Goal: Obtain resource: Obtain resource

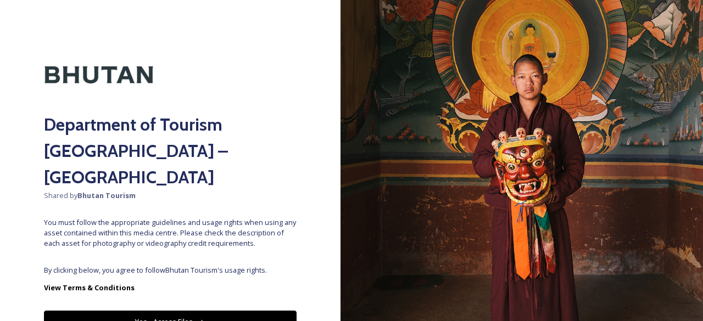
click at [159, 311] on button "Yes - Access Files" at bounding box center [170, 322] width 253 height 23
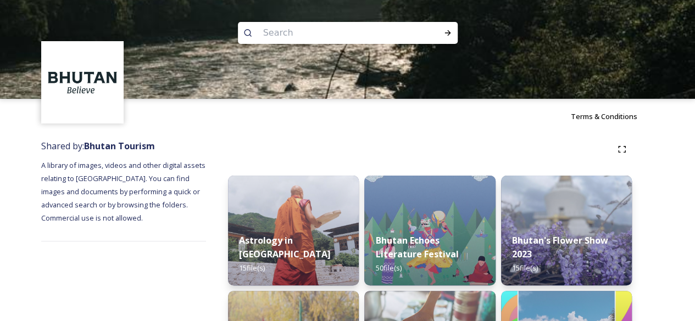
scroll to position [166, 0]
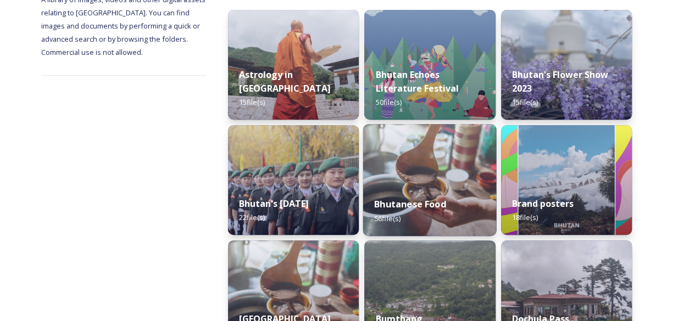
click at [425, 166] on img at bounding box center [429, 180] width 133 height 112
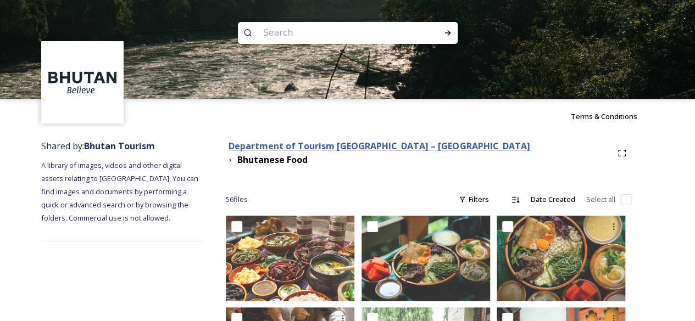
click at [392, 152] on strong "Department of Tourism [GEOGRAPHIC_DATA] – [GEOGRAPHIC_DATA]" at bounding box center [379, 146] width 301 height 12
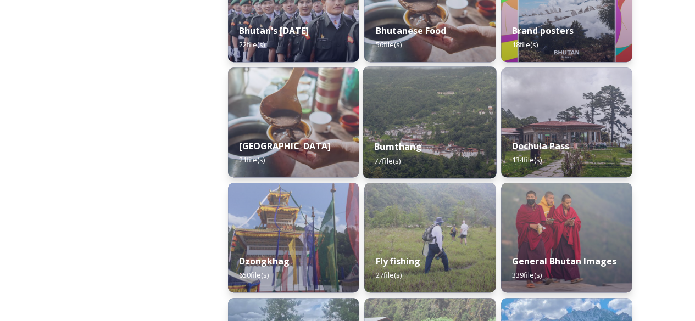
scroll to position [341, 0]
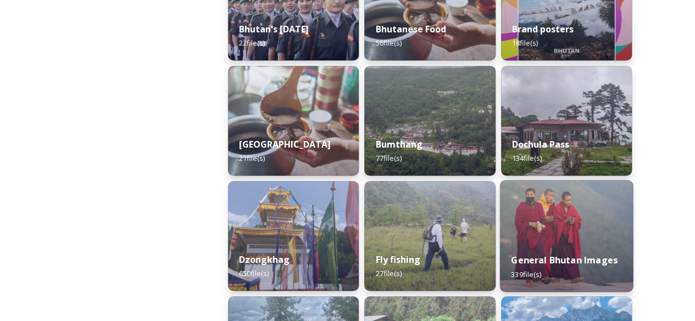
click at [567, 232] on img at bounding box center [565, 236] width 133 height 112
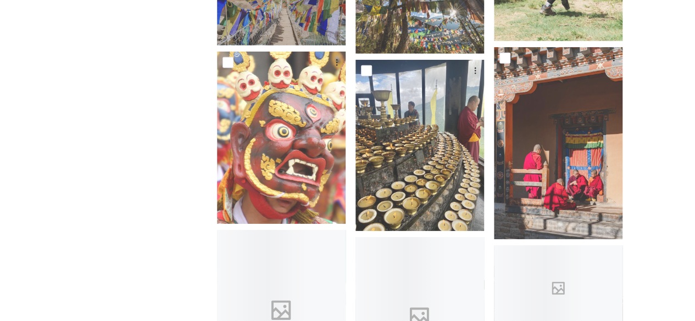
scroll to position [3722, 0]
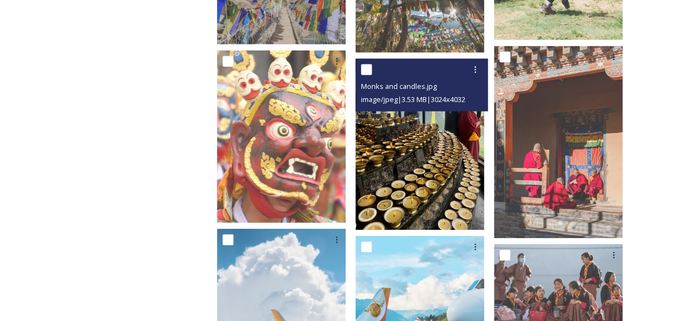
click at [431, 179] on img at bounding box center [419, 144] width 129 height 171
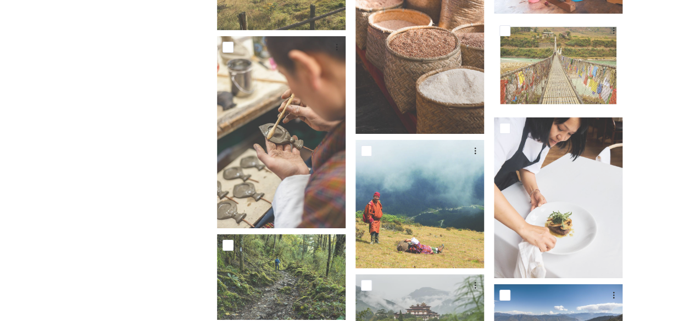
scroll to position [8102, 0]
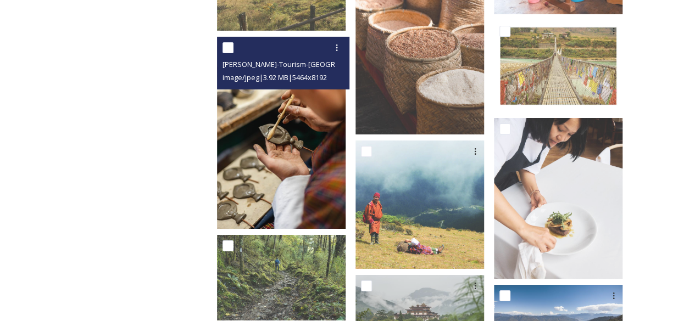
click at [287, 155] on img at bounding box center [281, 133] width 129 height 193
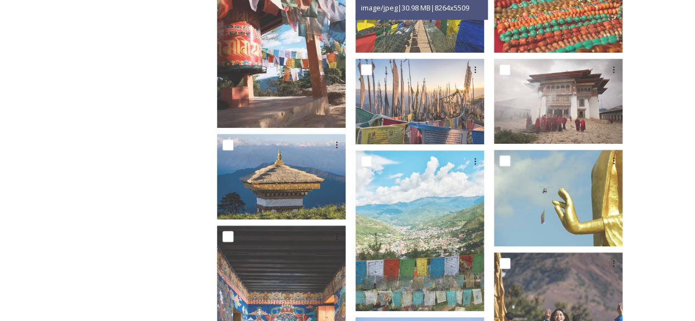
scroll to position [0, 0]
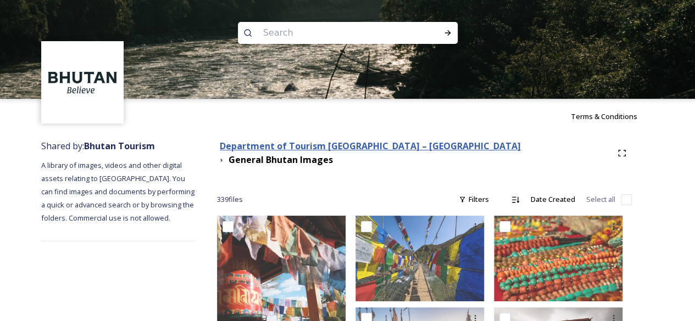
click at [326, 150] on strong "Department of Tourism [GEOGRAPHIC_DATA] – [GEOGRAPHIC_DATA]" at bounding box center [370, 146] width 301 height 12
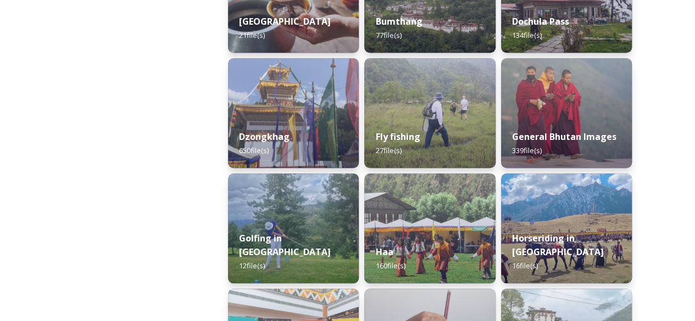
scroll to position [638, 0]
